Goal: Download file/media

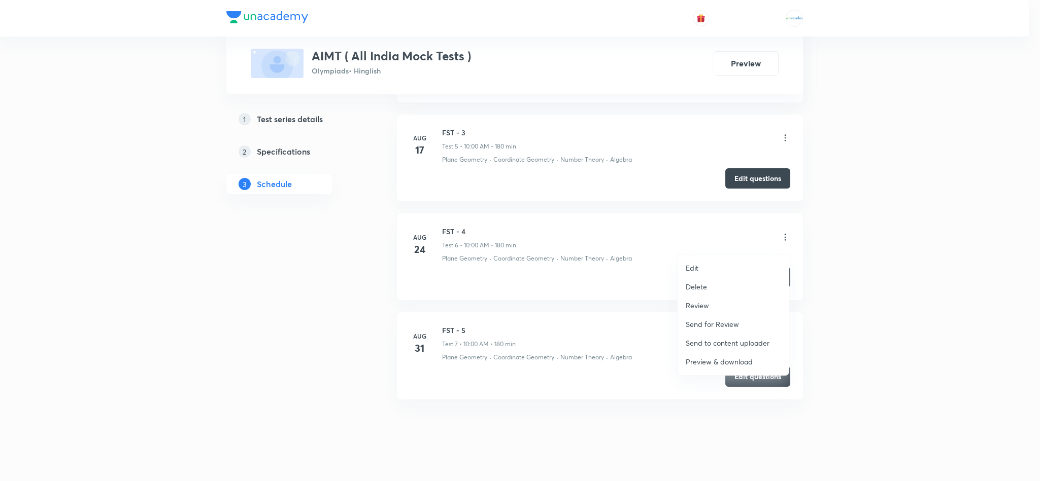
click at [721, 364] on p "Preview & download" at bounding box center [718, 362] width 67 height 11
click at [876, 339] on div at bounding box center [520, 240] width 1040 height 481
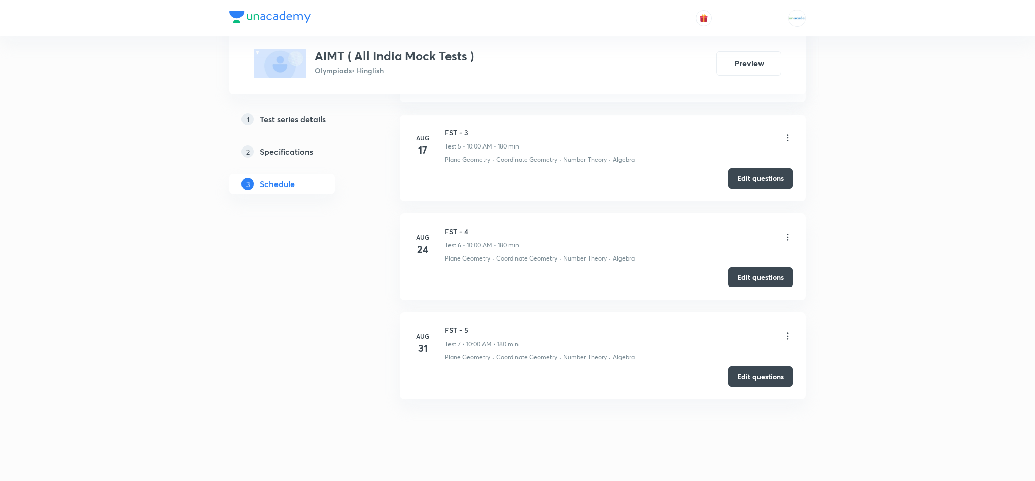
click at [790, 341] on icon at bounding box center [788, 336] width 10 height 10
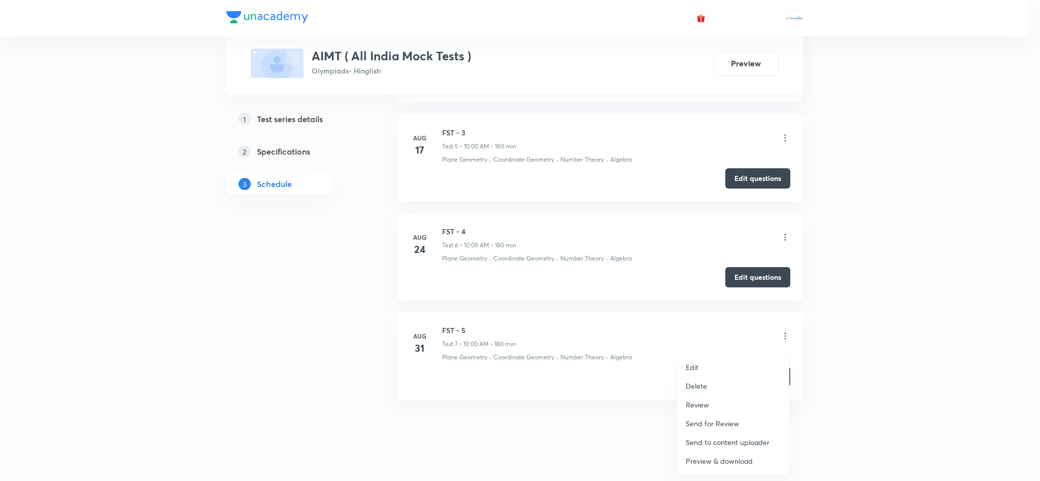
click at [724, 459] on p "Preview & download" at bounding box center [718, 461] width 67 height 11
click at [892, 358] on div at bounding box center [520, 240] width 1040 height 481
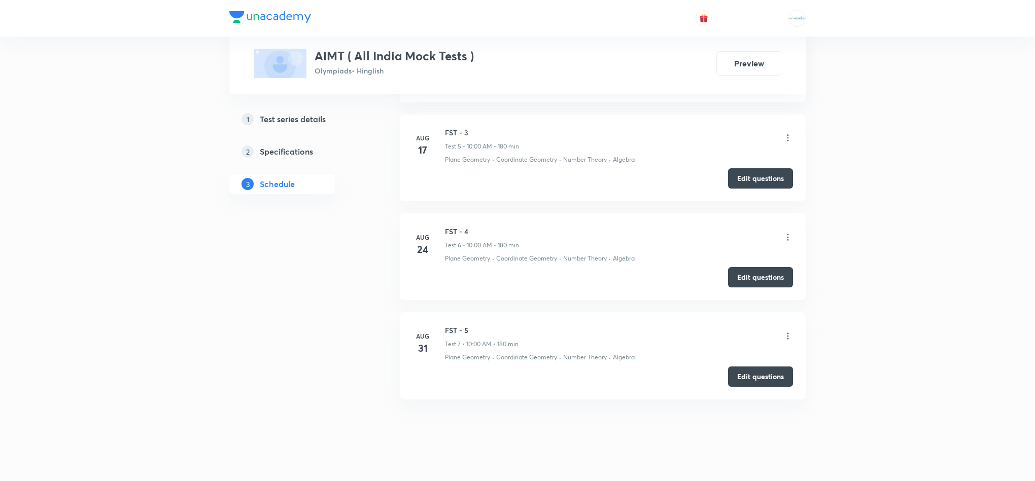
click at [787, 243] on icon at bounding box center [788, 237] width 10 height 10
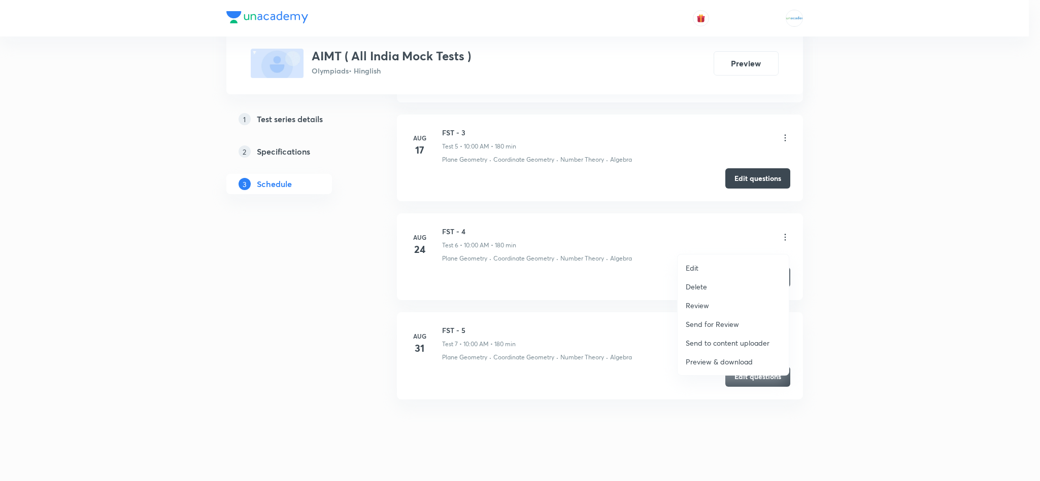
click at [738, 361] on p "Preview & download" at bounding box center [718, 362] width 67 height 11
click at [623, 462] on div at bounding box center [520, 240] width 1040 height 481
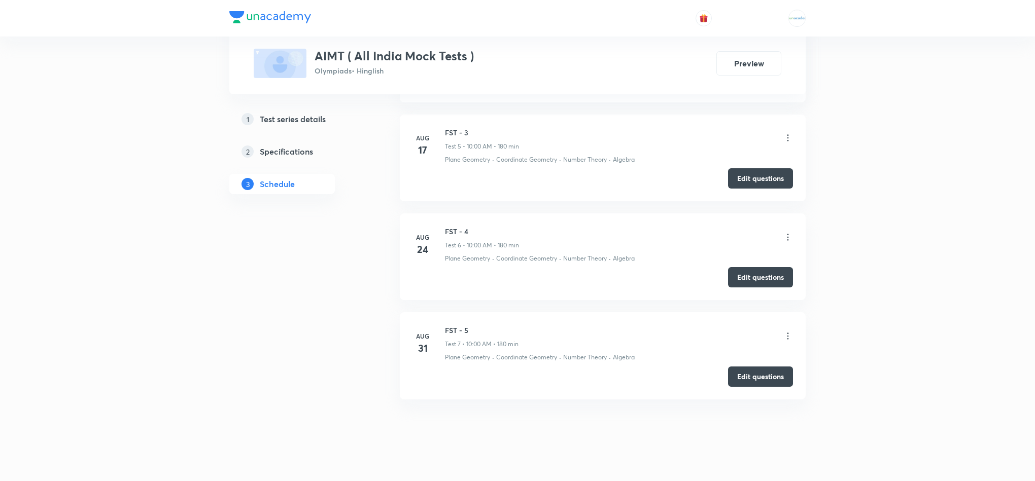
click at [792, 341] on icon at bounding box center [788, 336] width 10 height 10
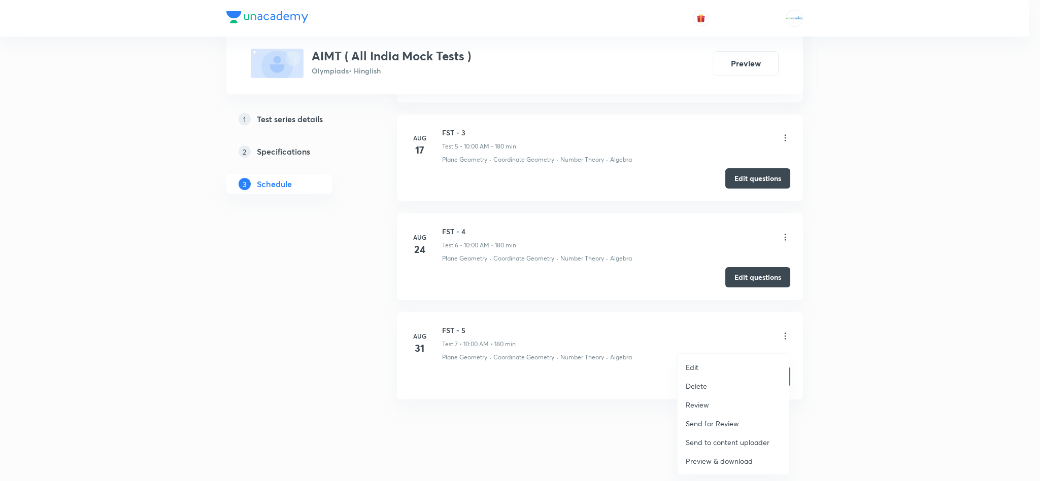
click at [738, 460] on p "Preview & download" at bounding box center [718, 461] width 67 height 11
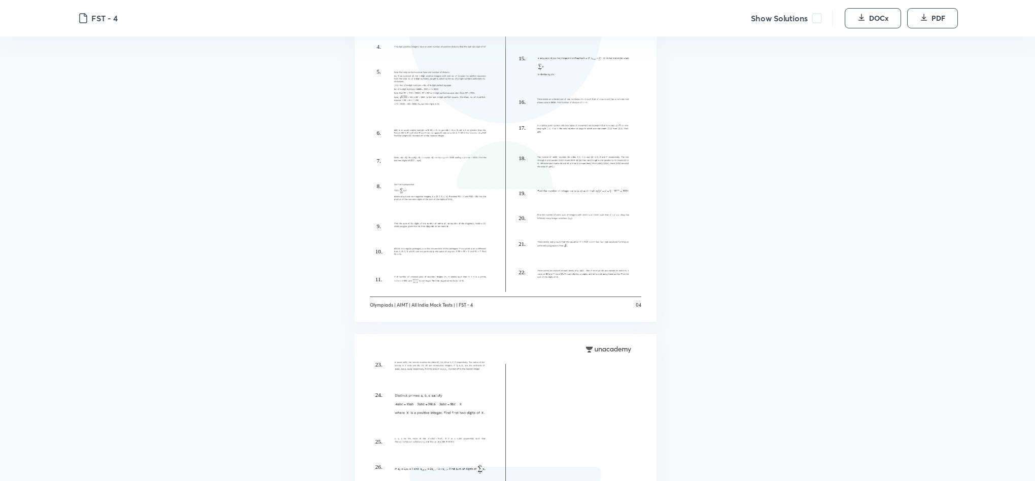
scroll to position [1509, 0]
click at [926, 21] on span "button" at bounding box center [924, 18] width 8 height 11
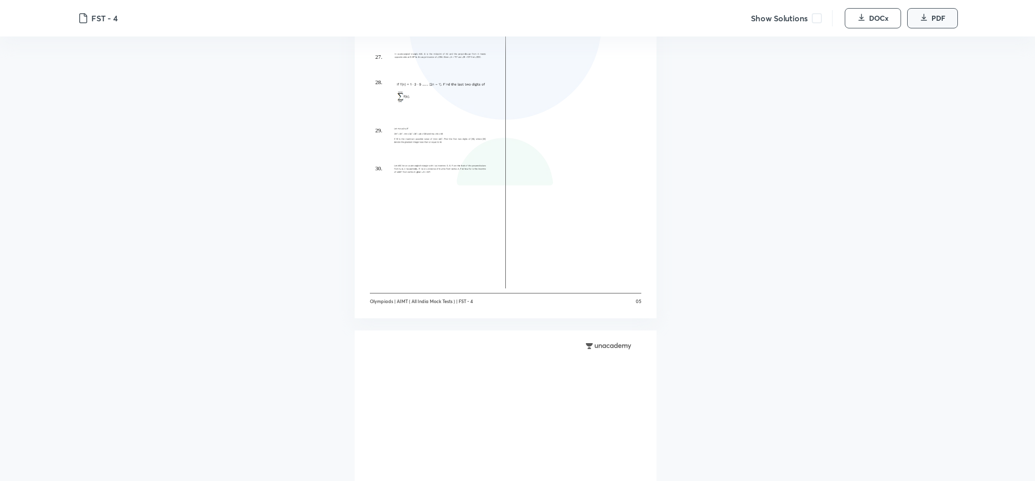
scroll to position [1973, 0]
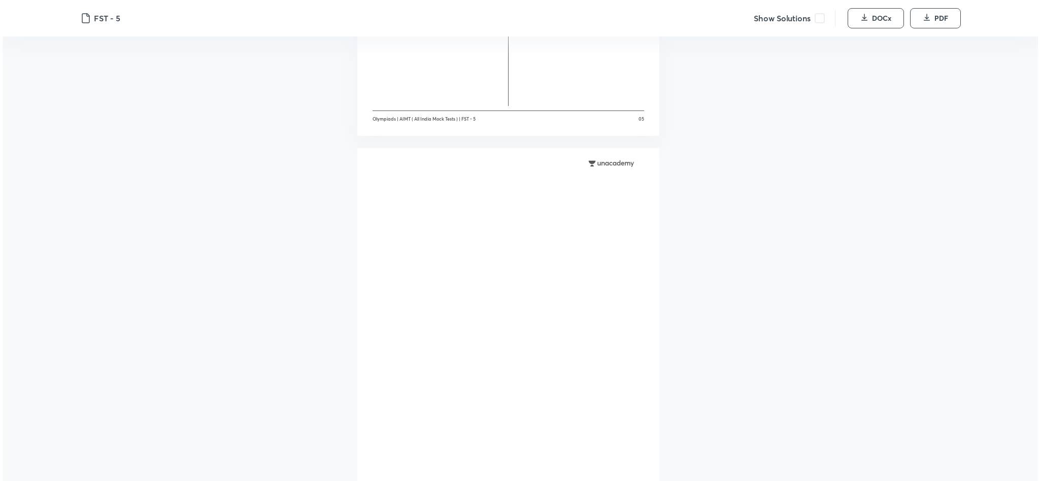
scroll to position [2134, 0]
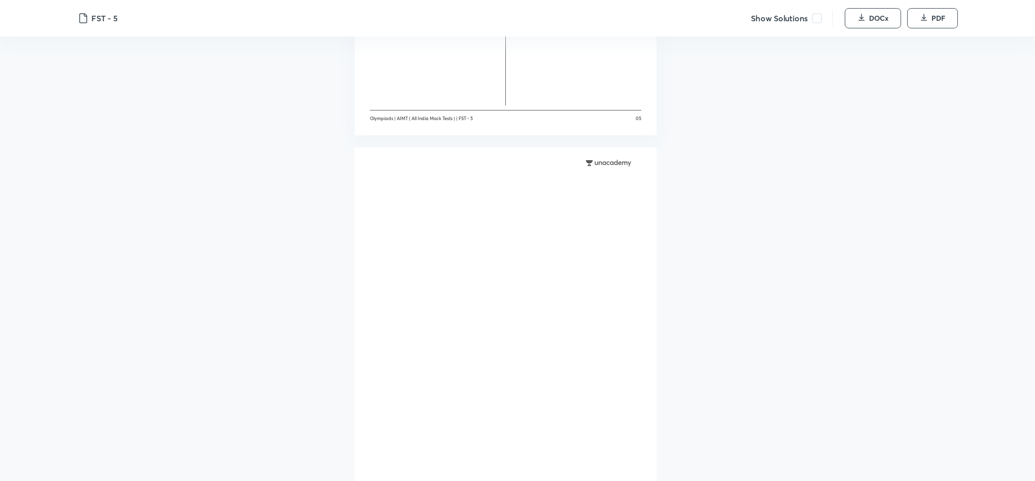
click at [816, 17] on span at bounding box center [817, 18] width 10 height 10
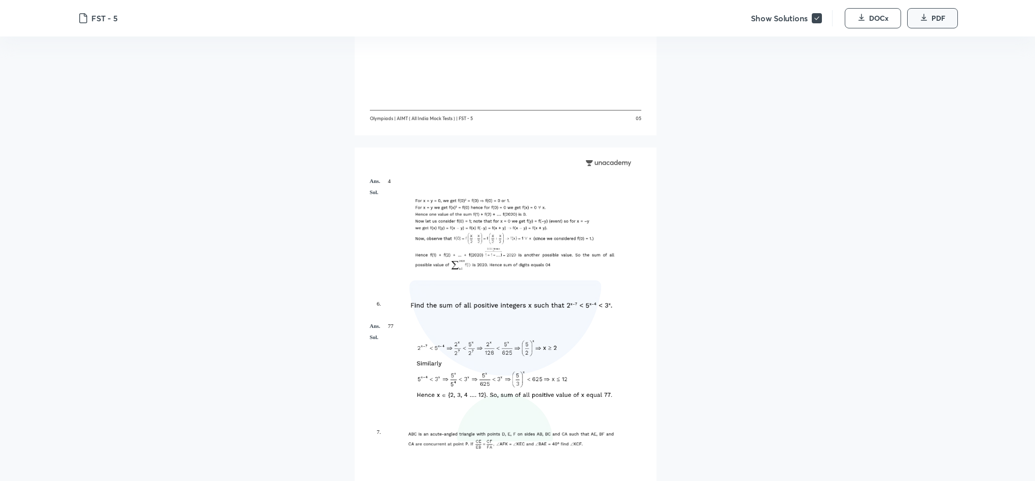
click at [947, 10] on button "PDF" at bounding box center [932, 18] width 51 height 20
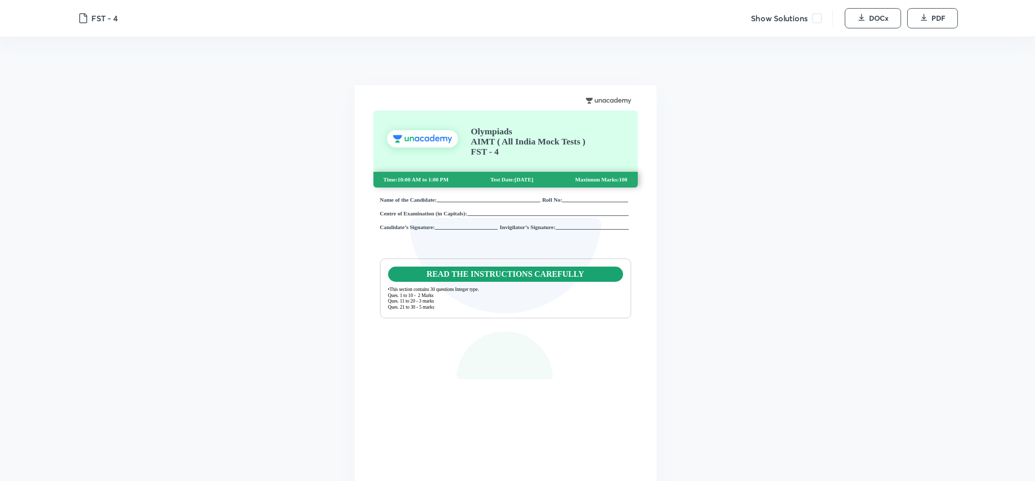
click at [813, 20] on span at bounding box center [817, 18] width 10 height 10
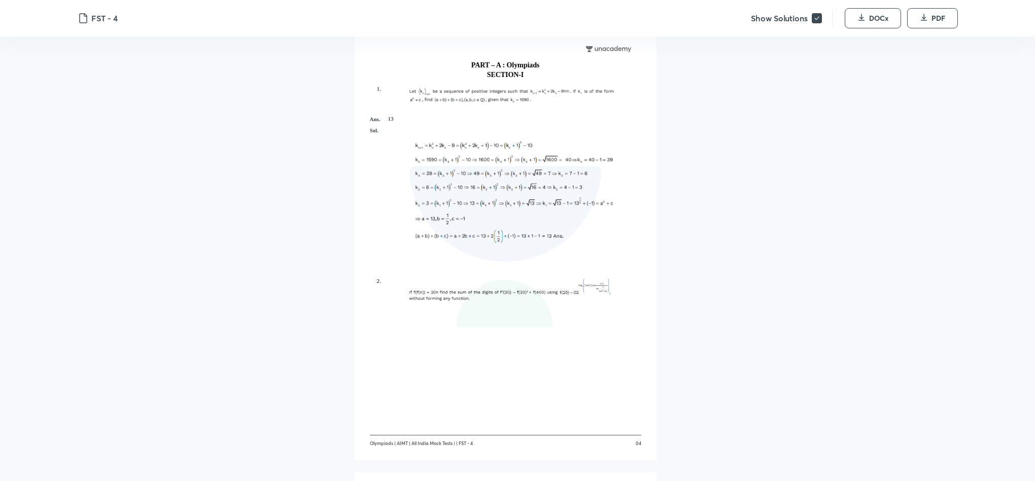
scroll to position [1382, 0]
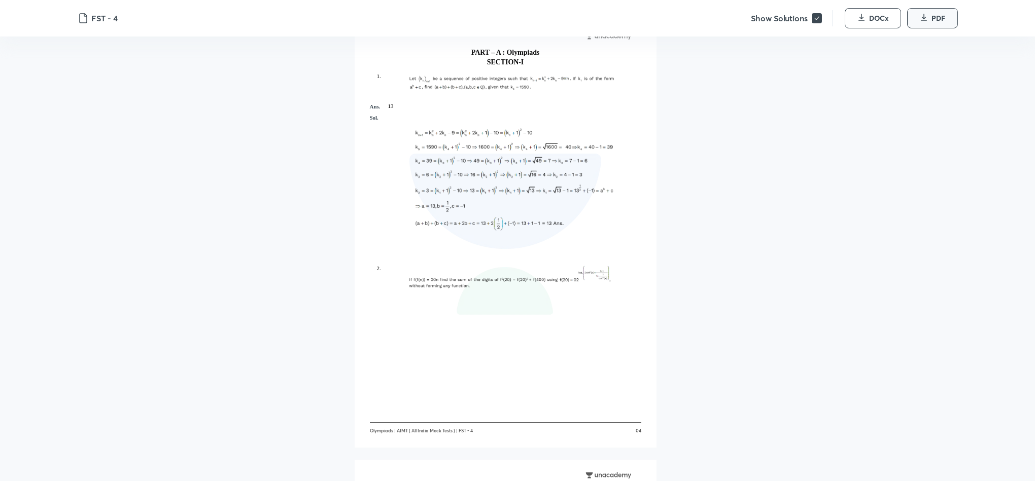
click at [927, 19] on button "PDF" at bounding box center [932, 18] width 51 height 20
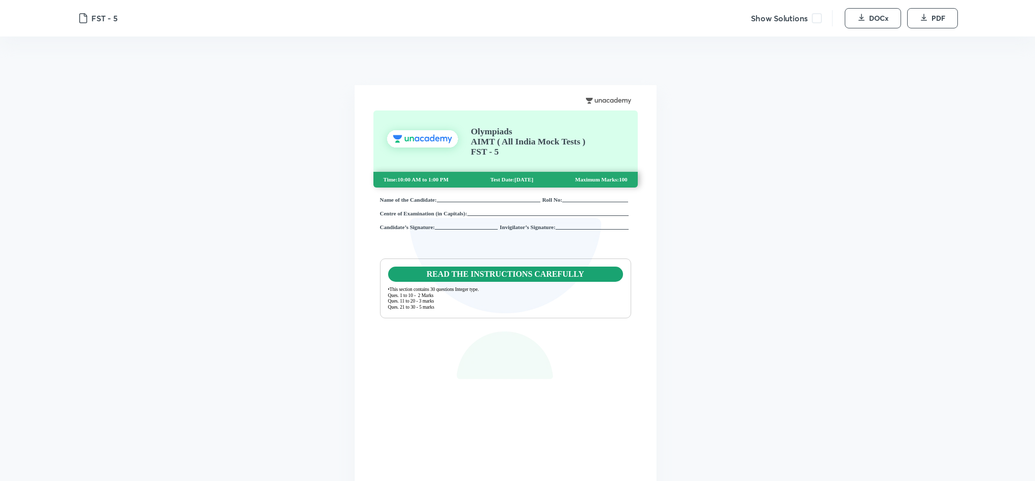
click at [812, 15] on span at bounding box center [817, 18] width 10 height 10
click at [920, 23] on button "PDF" at bounding box center [932, 18] width 51 height 20
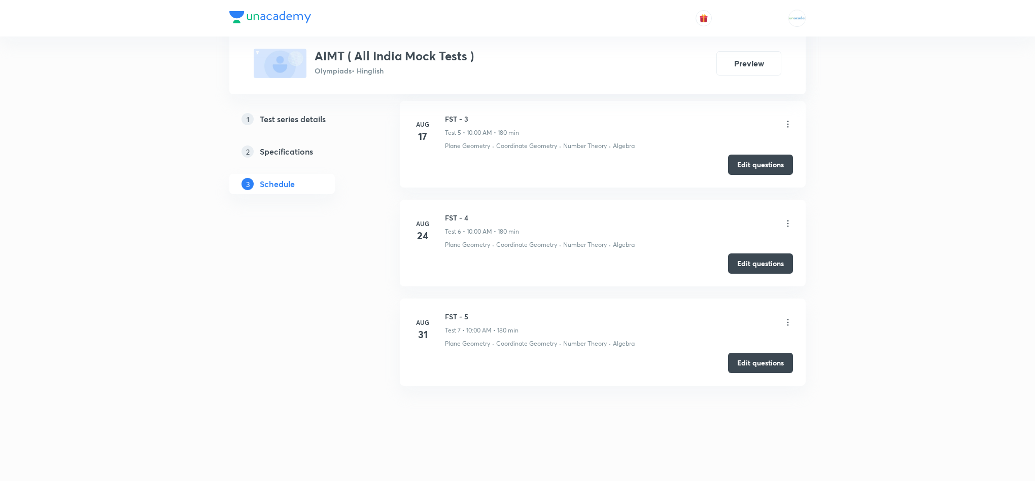
click at [789, 321] on icon at bounding box center [788, 323] width 10 height 10
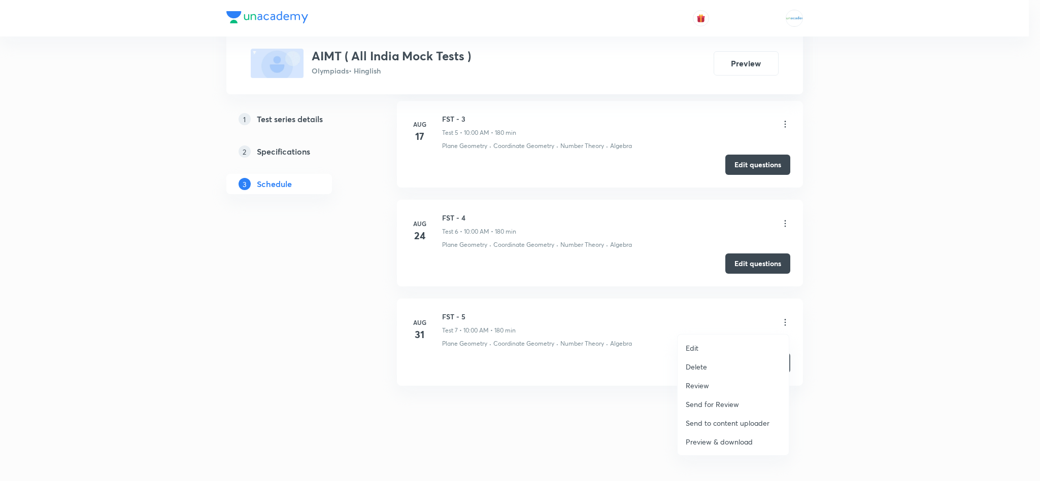
click at [718, 403] on p "Send for Review" at bounding box center [711, 404] width 53 height 11
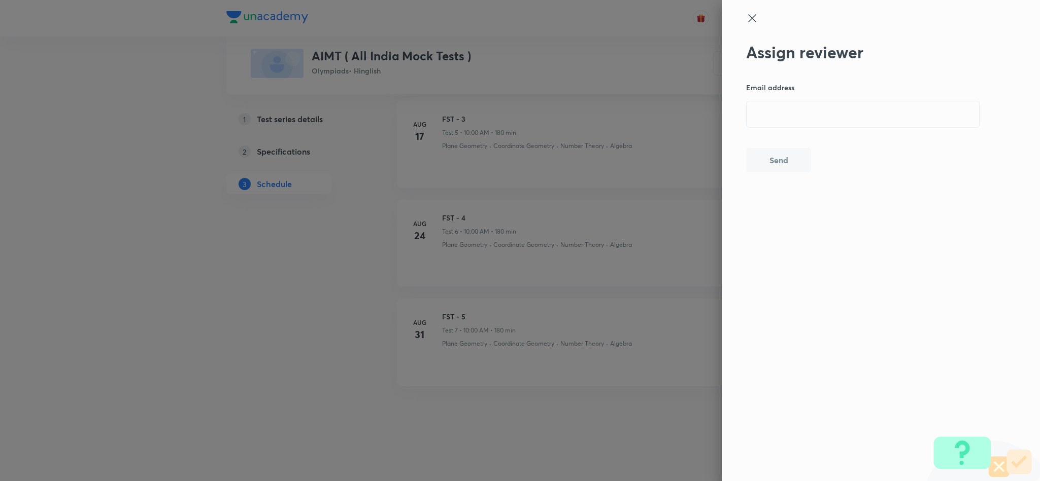
click at [749, 22] on icon at bounding box center [752, 18] width 12 height 12
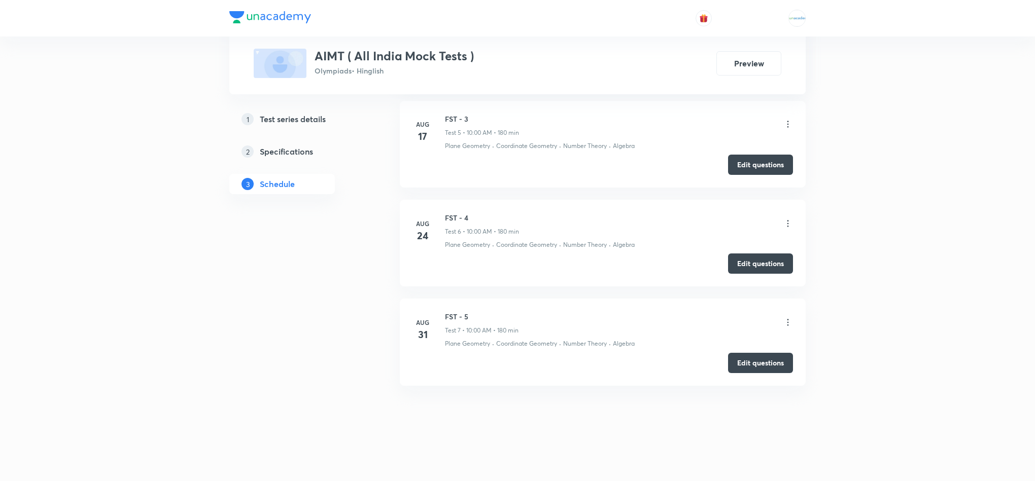
click at [780, 325] on div "FST - 5 Test 7 • 10:00 AM • 180 min" at bounding box center [619, 324] width 348 height 24
click at [786, 320] on icon at bounding box center [788, 323] width 10 height 10
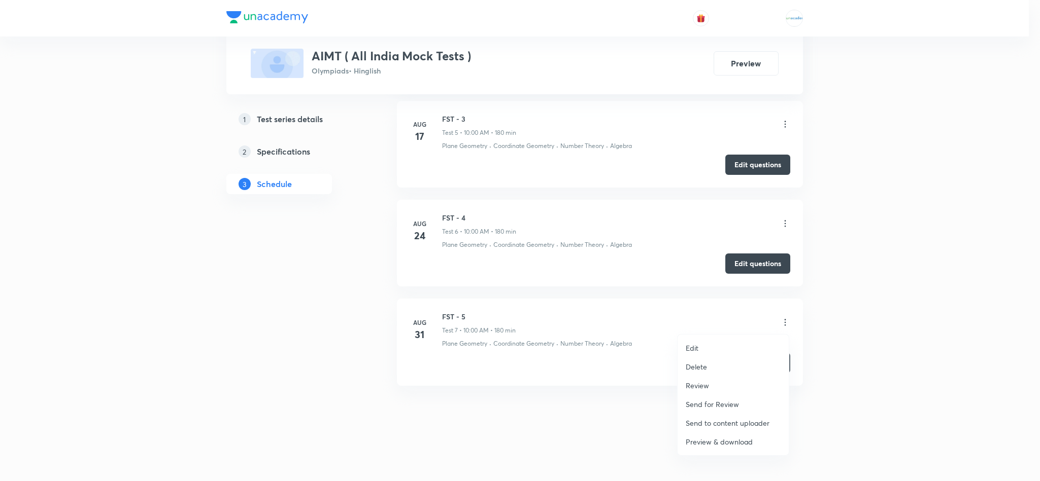
click at [724, 440] on p "Preview & download" at bounding box center [718, 442] width 67 height 11
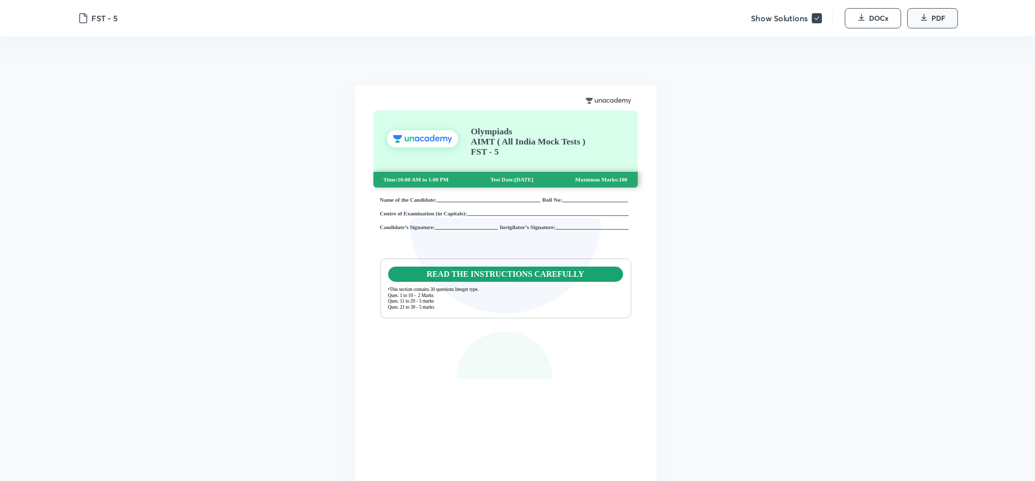
click at [920, 11] on button "PDF" at bounding box center [932, 18] width 51 height 20
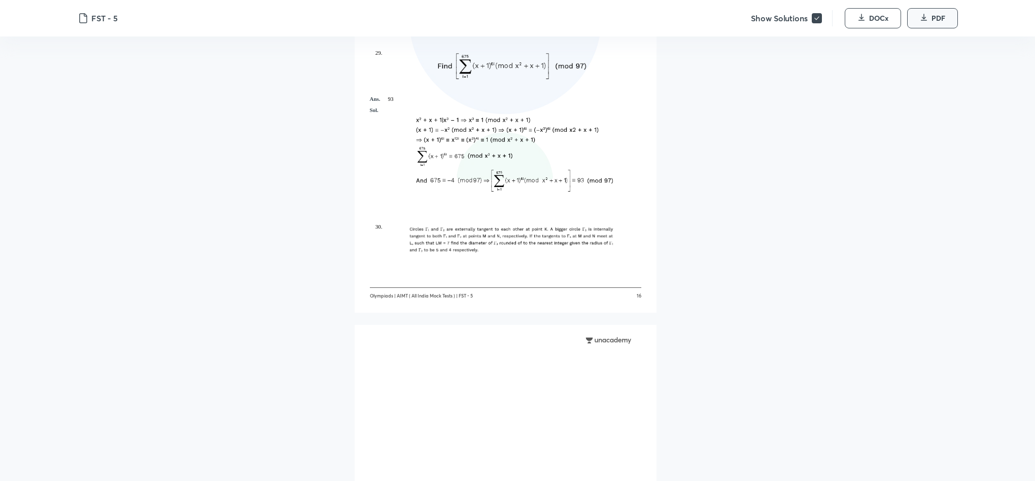
scroll to position [7109, 0]
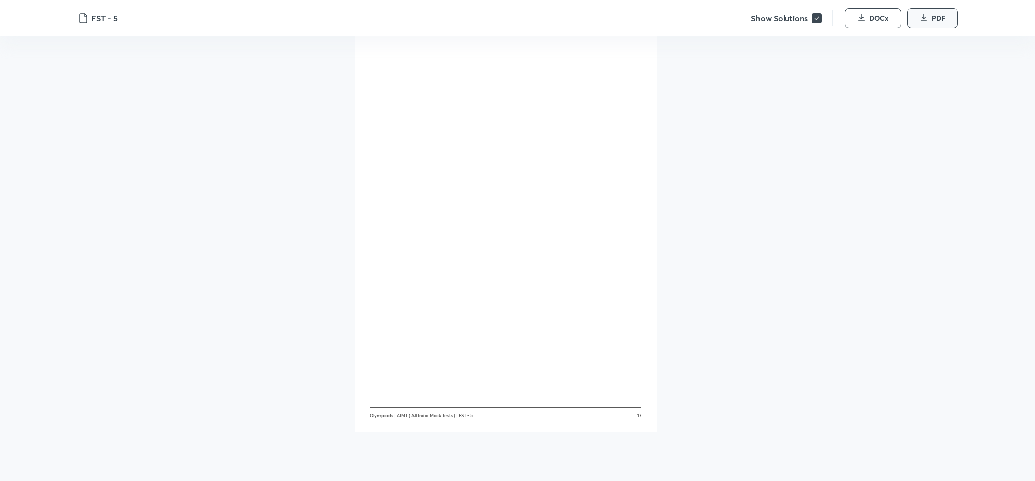
click at [935, 15] on span "PDF" at bounding box center [938, 18] width 14 height 10
